Goal: Task Accomplishment & Management: Manage account settings

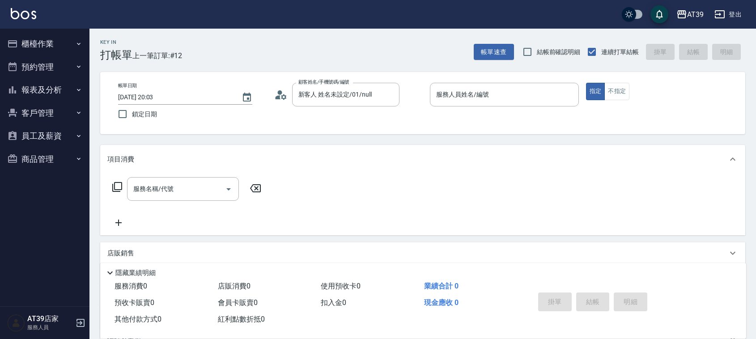
drag, startPoint x: 0, startPoint y: 0, endPoint x: 347, endPoint y: 75, distance: 355.0
drag, startPoint x: 347, startPoint y: 75, endPoint x: 38, endPoint y: 86, distance: 309.0
click at [41, 88] on button "報表及分析" at bounding box center [45, 89] width 82 height 23
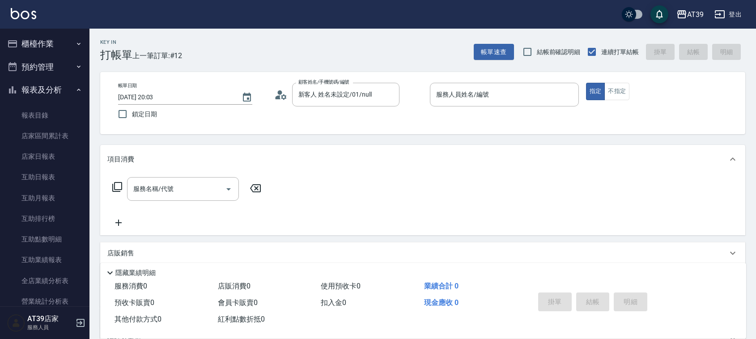
scroll to position [243, 0]
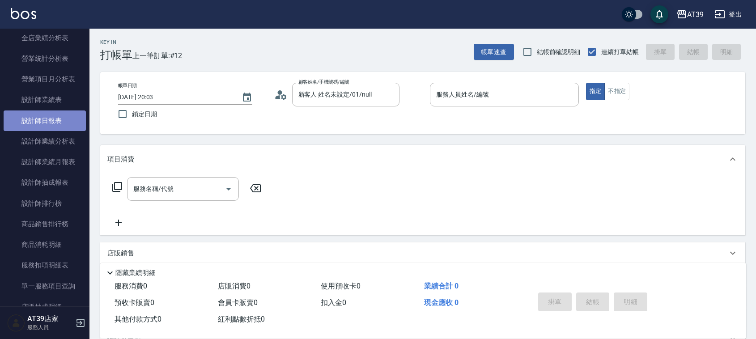
click at [61, 120] on link "設計師日報表" at bounding box center [45, 121] width 82 height 21
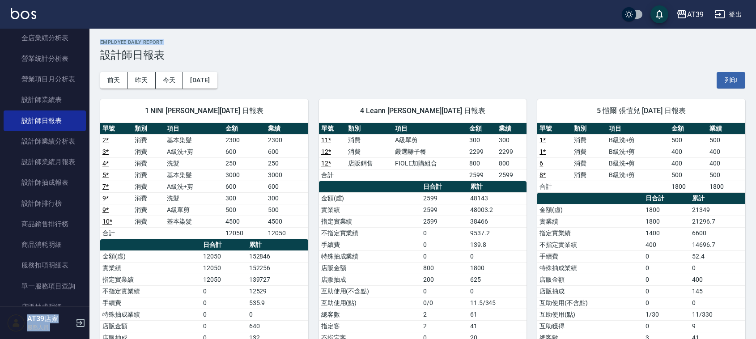
drag, startPoint x: 84, startPoint y: 148, endPoint x: 99, endPoint y: 48, distance: 101.3
click at [99, 48] on div "AT39 登出 櫃檯作業 打帳單 帳單列表 現金收支登錄 每日結帳 排班表 現場電腦打卡 預約管理 預約管理 單日預約紀錄 單週預約紀錄 報表及分析 報表目錄…" at bounding box center [378, 229] width 756 height 459
click at [365, 69] on div "[DATE] [DATE] [DATE] [DATE] 列印" at bounding box center [422, 80] width 645 height 38
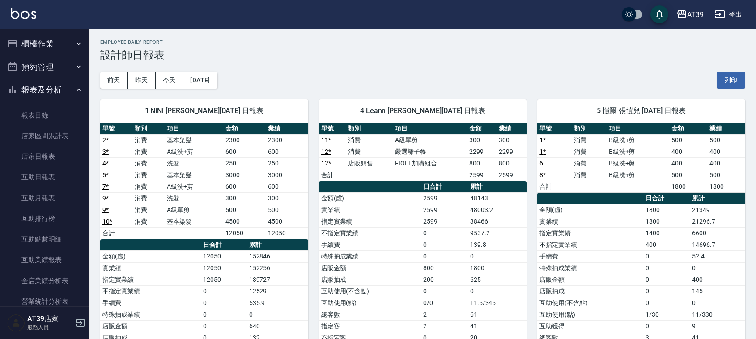
click at [46, 47] on button "櫃檯作業" at bounding box center [45, 43] width 82 height 23
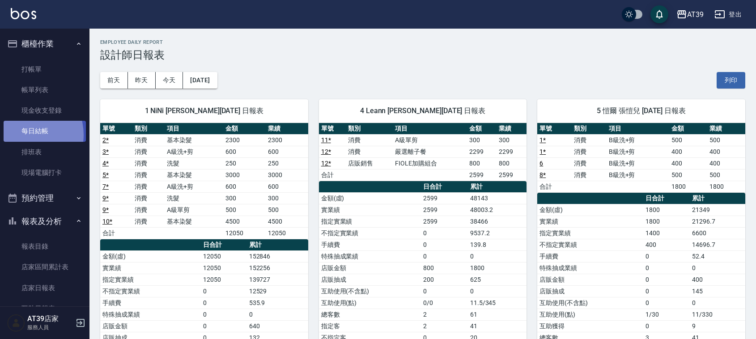
click at [21, 135] on link "每日結帳" at bounding box center [45, 131] width 82 height 21
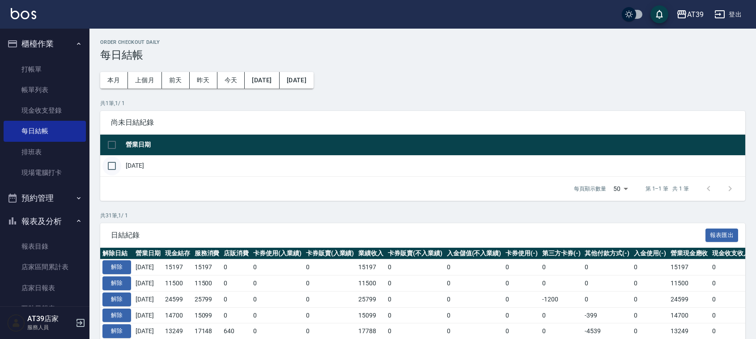
click at [111, 162] on input "checkbox" at bounding box center [112, 166] width 19 height 19
checkbox input "true"
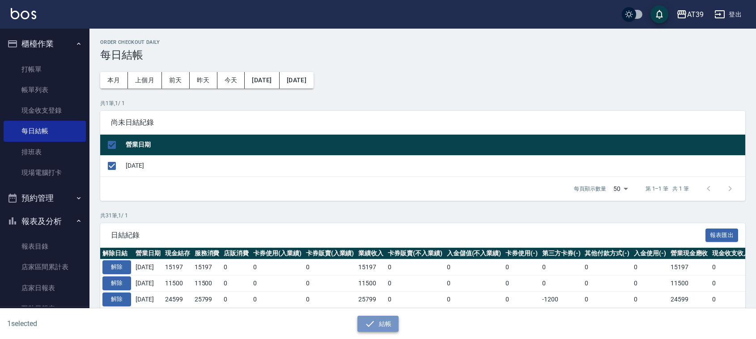
click at [379, 319] on button "結帳" at bounding box center [379, 324] width 42 height 17
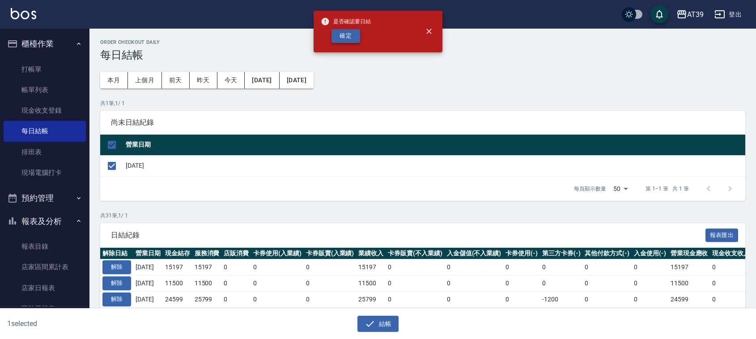
click at [338, 41] on button "確定" at bounding box center [346, 36] width 29 height 14
checkbox input "false"
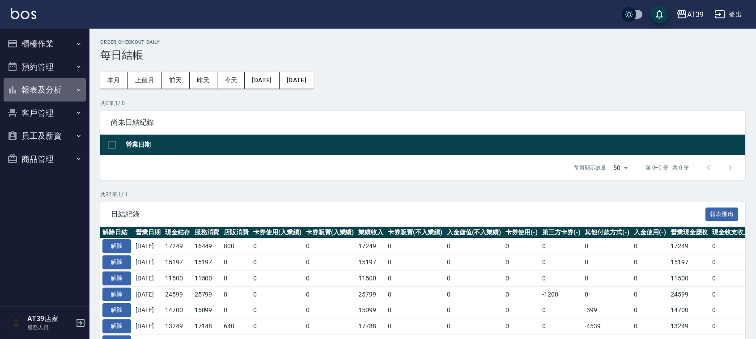
click at [34, 98] on button "報表及分析" at bounding box center [45, 89] width 82 height 23
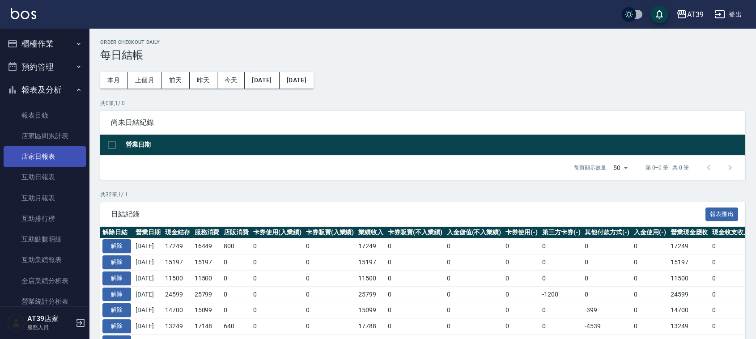
click at [52, 149] on link "店家日報表" at bounding box center [45, 156] width 82 height 21
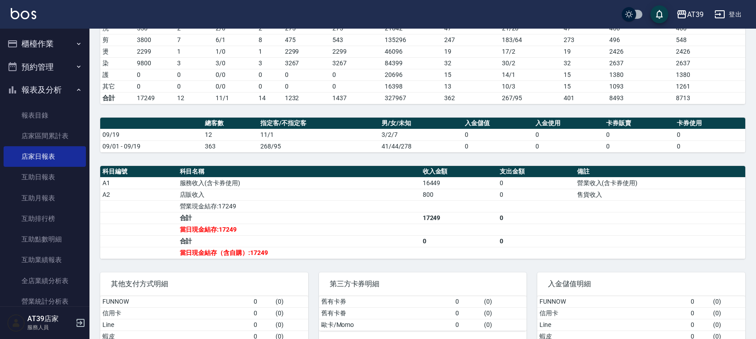
drag, startPoint x: 504, startPoint y: 93, endPoint x: 507, endPoint y: 134, distance: 41.7
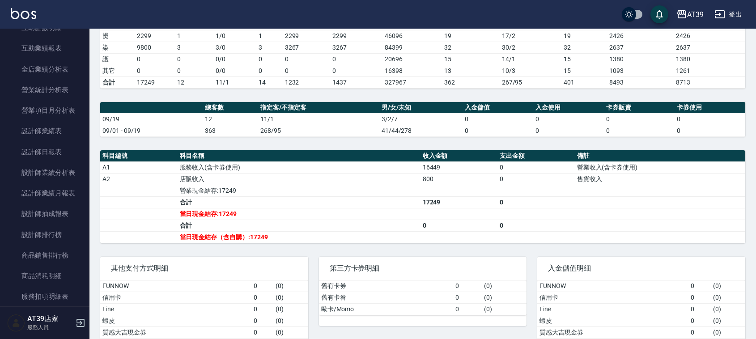
scroll to position [235, 0]
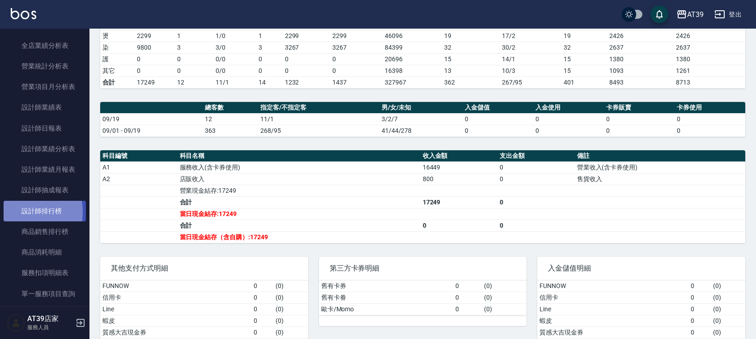
click at [18, 210] on link "設計師排行榜" at bounding box center [45, 211] width 82 height 21
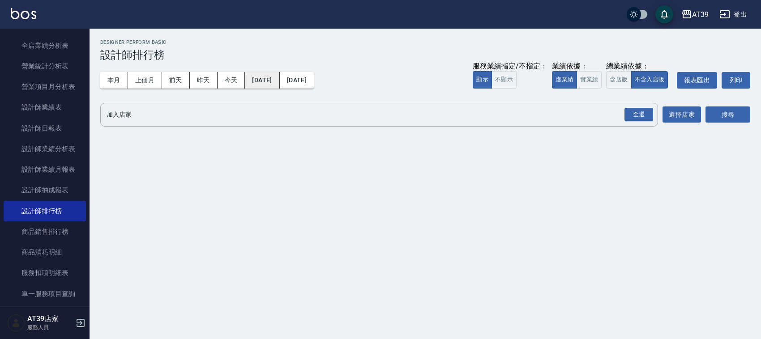
click at [269, 77] on button "[DATE]" at bounding box center [262, 80] width 34 height 17
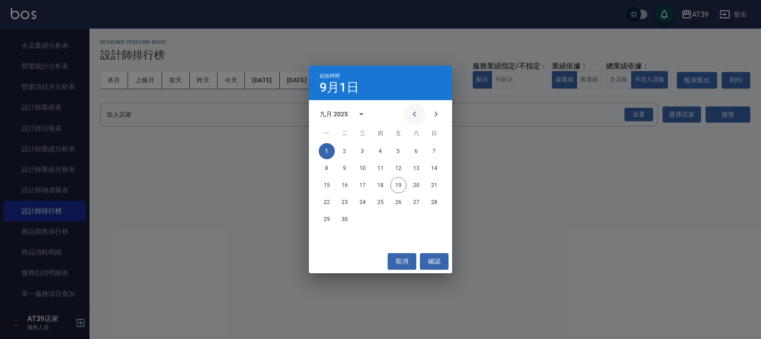
click at [415, 124] on button "Previous month" at bounding box center [414, 113] width 21 height 21
click at [398, 150] on button "1" at bounding box center [398, 151] width 16 height 16
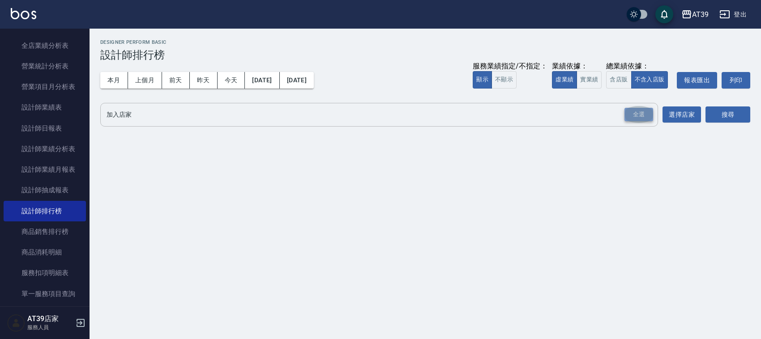
click at [632, 115] on div "全選" at bounding box center [638, 115] width 29 height 14
click at [735, 110] on button "搜尋" at bounding box center [727, 115] width 45 height 17
